Goal: Information Seeking & Learning: Learn about a topic

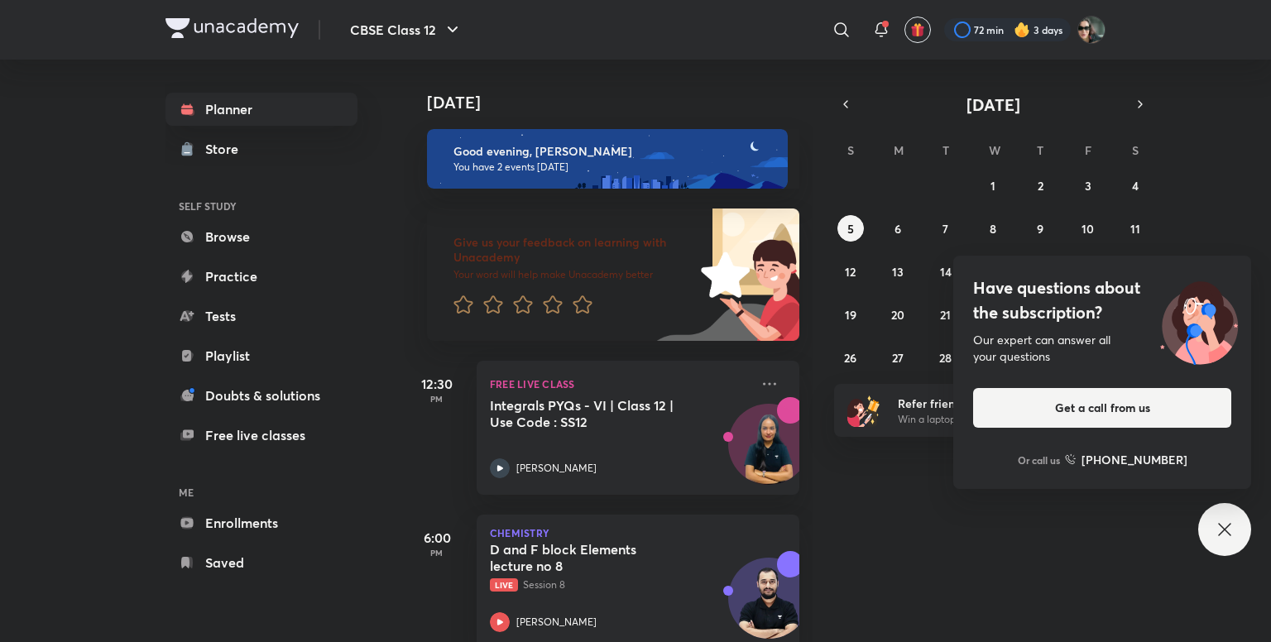
scroll to position [32, 0]
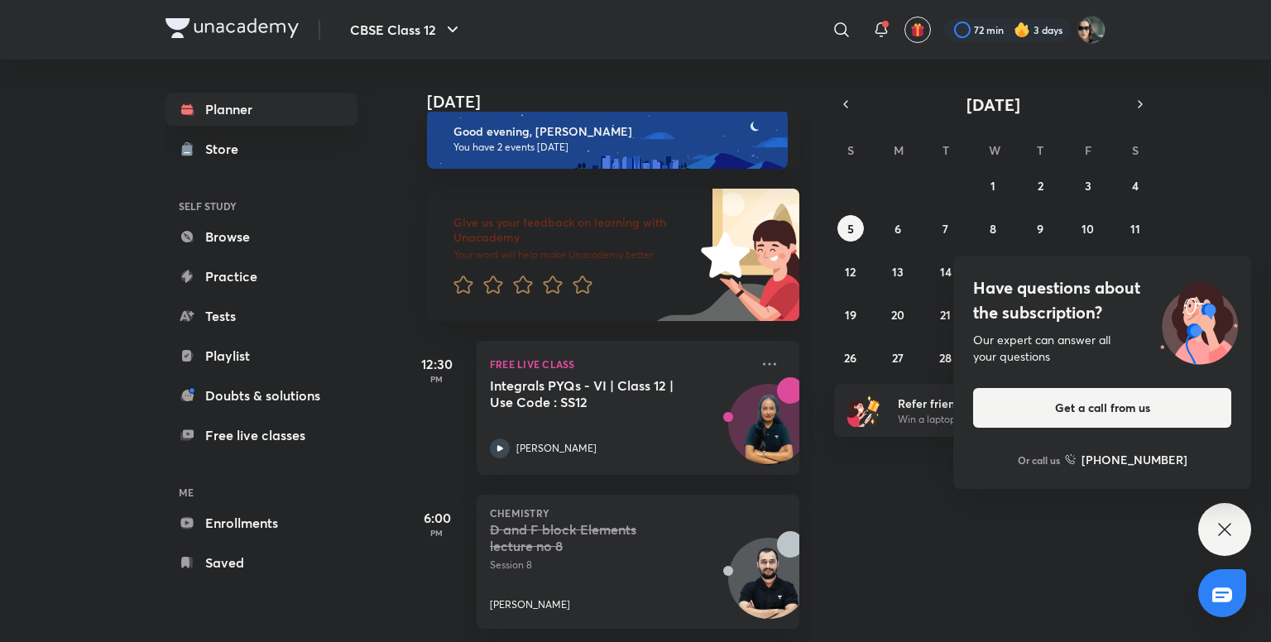
click at [668, 34] on div "​" at bounding box center [705, 30] width 304 height 40
